Goal: Find specific page/section: Find specific page/section

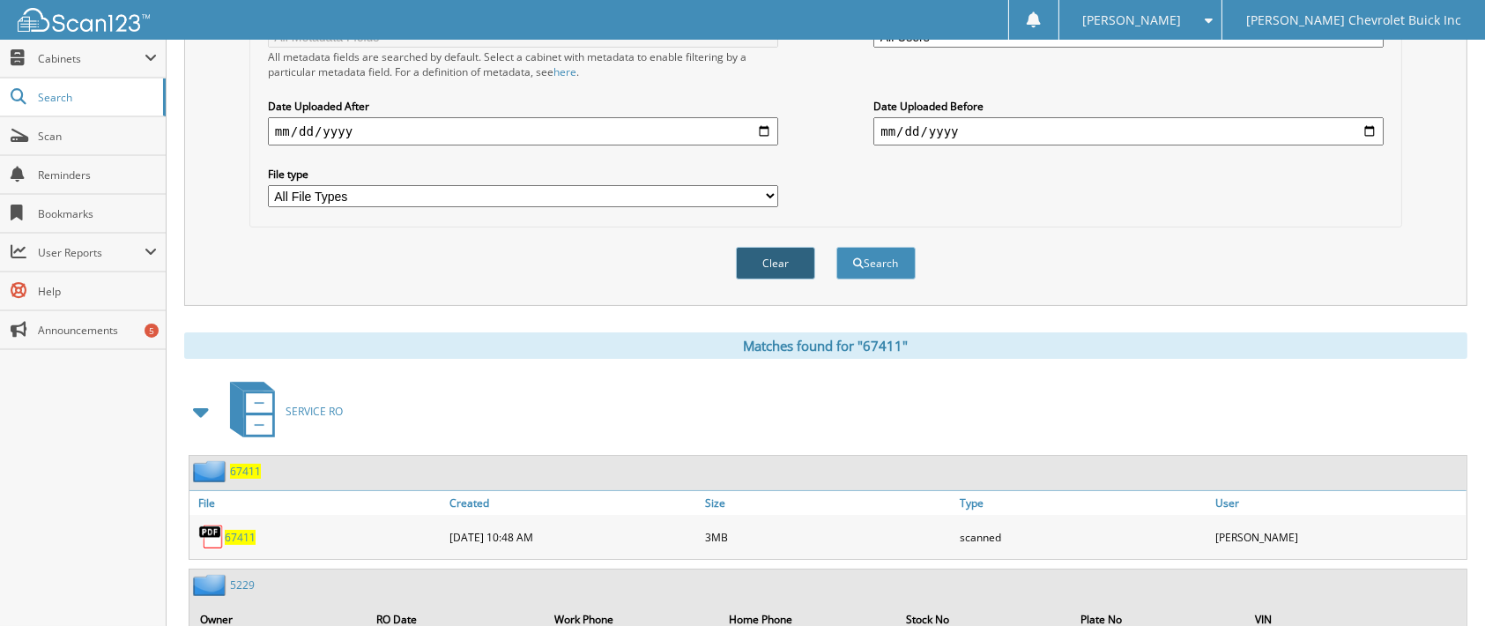
click at [788, 247] on button "Clear" at bounding box center [775, 263] width 79 height 33
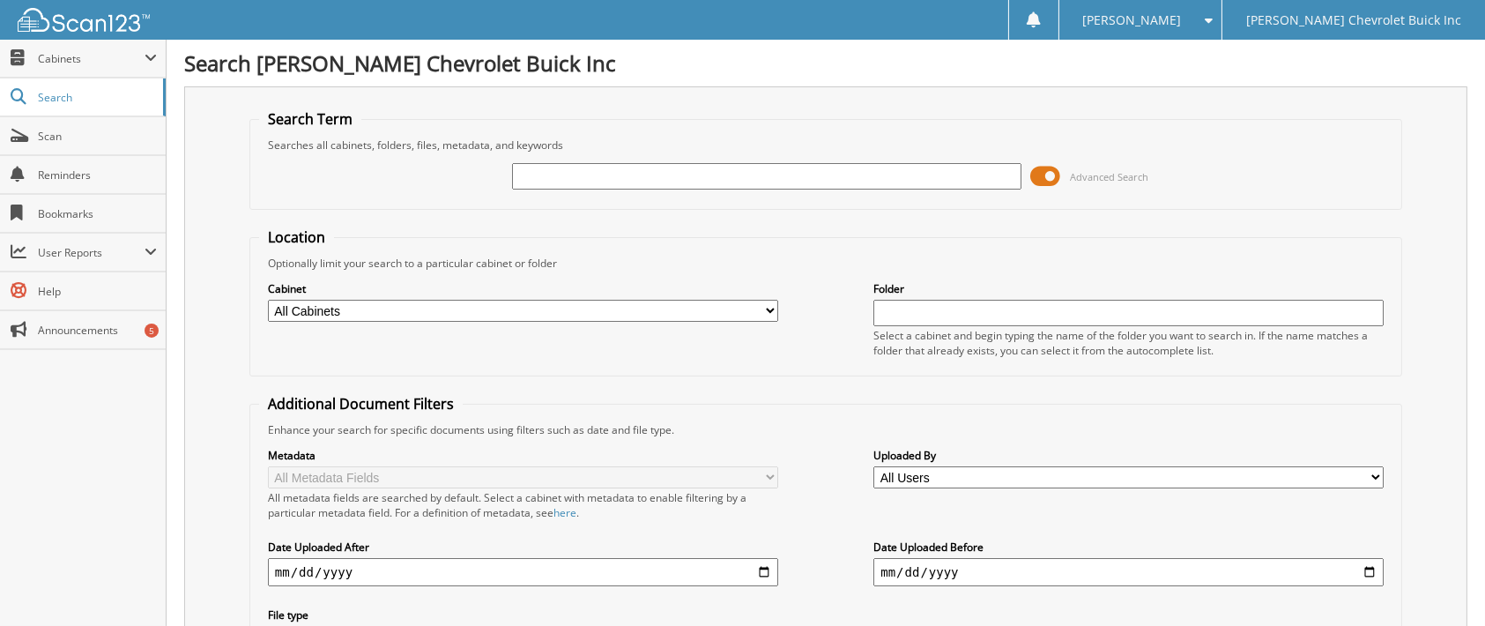
click at [531, 168] on input "text" at bounding box center [767, 176] width 510 height 26
type input "54106"
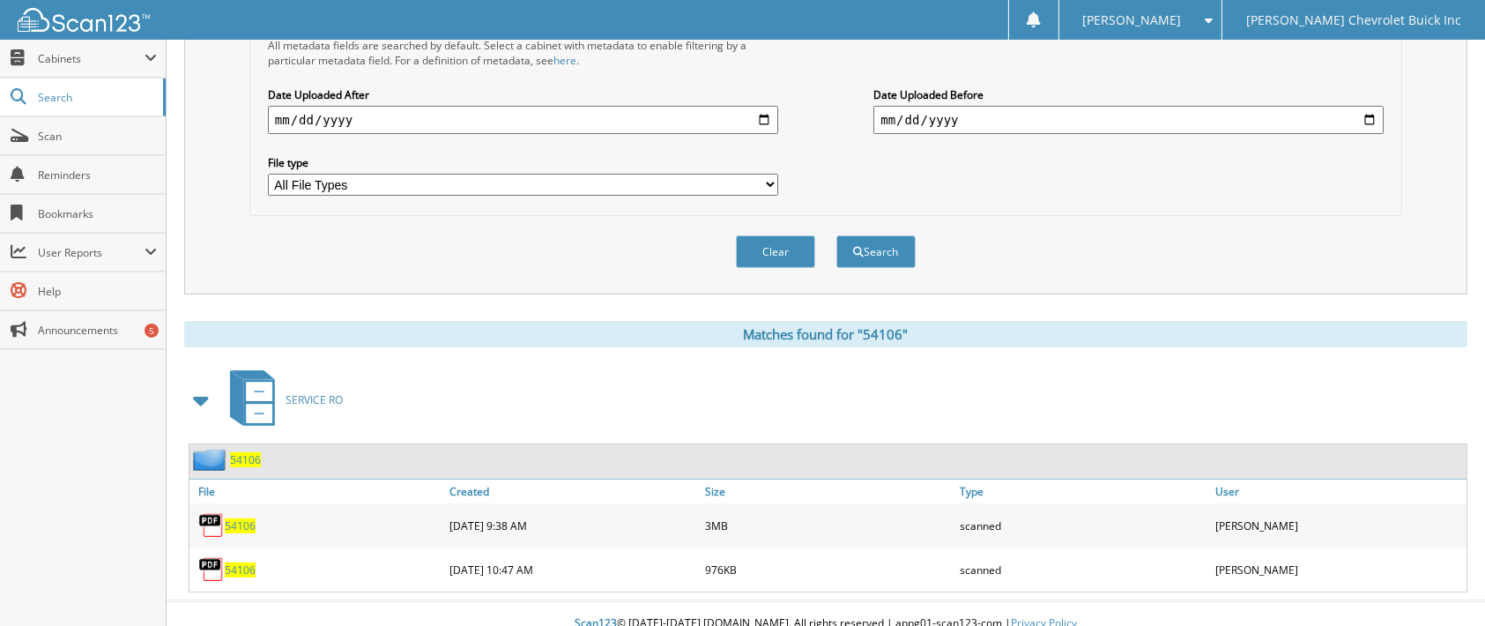
click at [238, 562] on span "54106" at bounding box center [240, 569] width 31 height 15
click at [233, 518] on span "54106" at bounding box center [240, 525] width 31 height 15
